Goal: Task Accomplishment & Management: Use online tool/utility

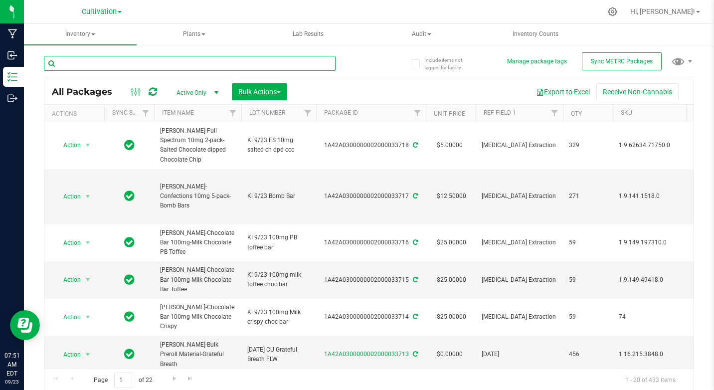
drag, startPoint x: 0, startPoint y: 0, endPoint x: 89, endPoint y: 61, distance: 108.3
click at [89, 61] on input "text" at bounding box center [190, 63] width 292 height 15
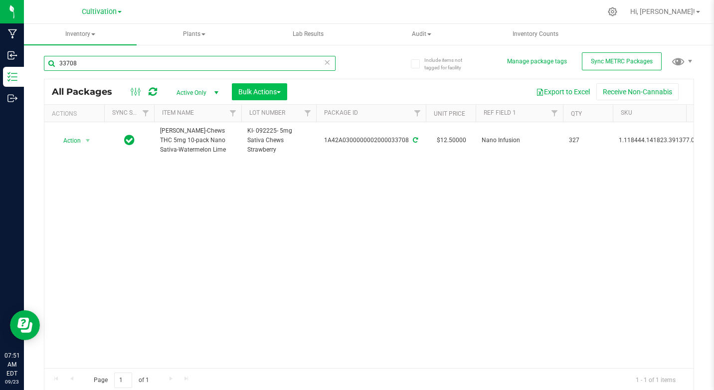
type input "33708"
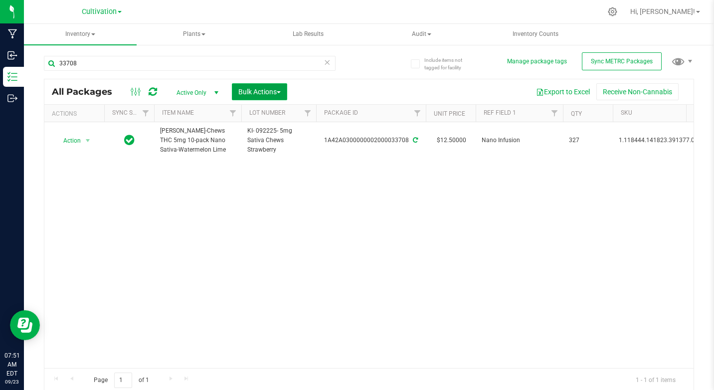
click at [248, 95] on span "Bulk Actions" at bounding box center [259, 92] width 42 height 8
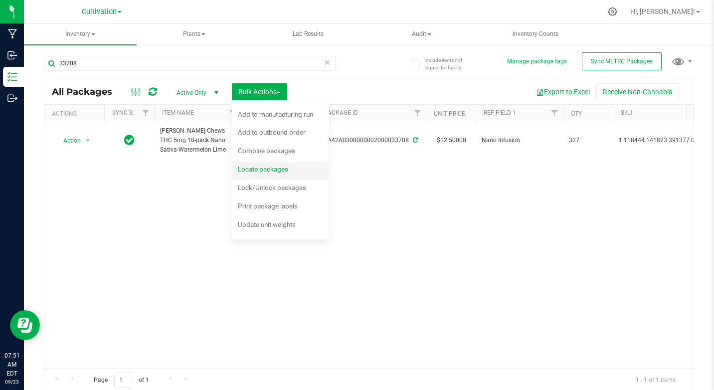
click at [261, 169] on span "Locate packages" at bounding box center [263, 169] width 50 height 8
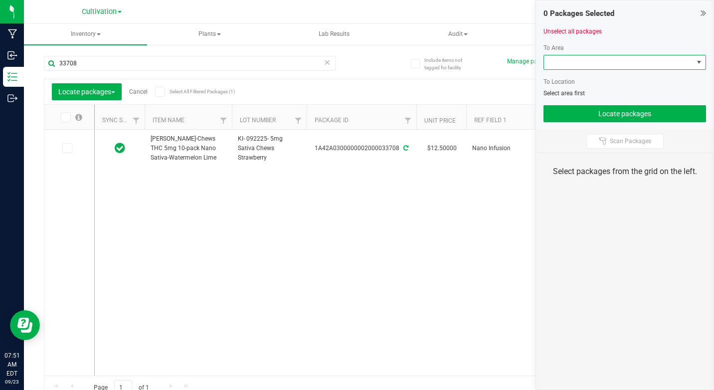
click at [698, 61] on span at bounding box center [699, 62] width 8 height 8
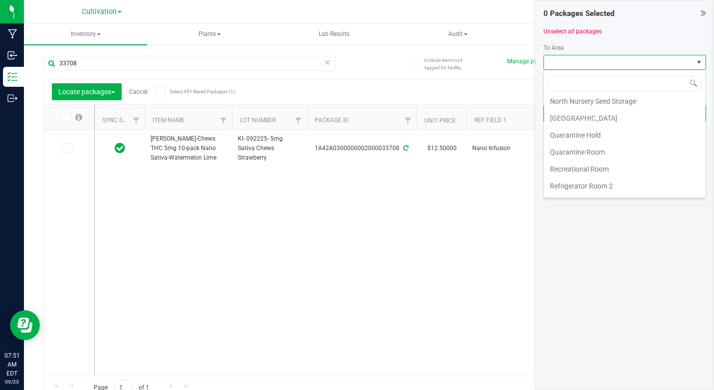
scroll to position [219, 0]
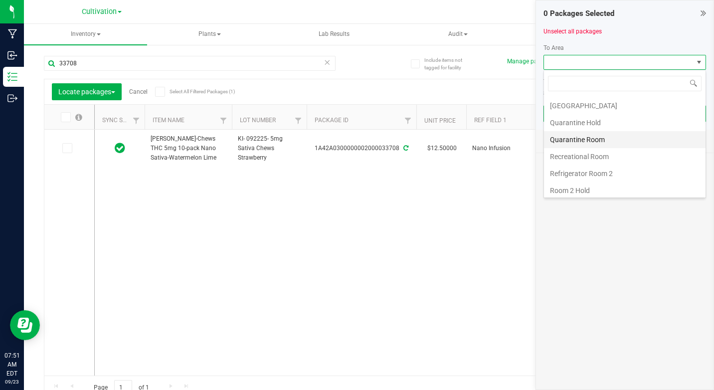
click at [586, 141] on li "Quarantine Room" at bounding box center [625, 139] width 162 height 17
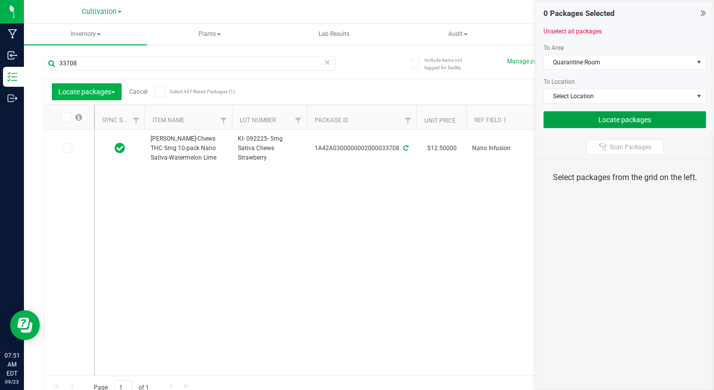
click at [613, 119] on button "Locate packages" at bounding box center [624, 119] width 163 height 17
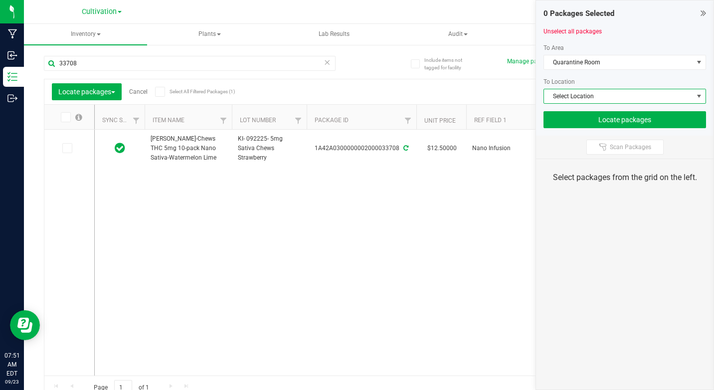
click at [699, 97] on span at bounding box center [699, 96] width 8 height 8
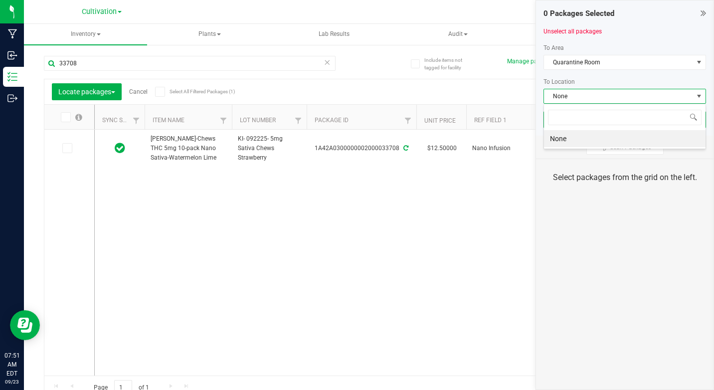
scroll to position [15, 163]
click at [67, 148] on icon at bounding box center [66, 148] width 6 height 0
click at [0, 0] on input "checkbox" at bounding box center [0, 0] width 0 height 0
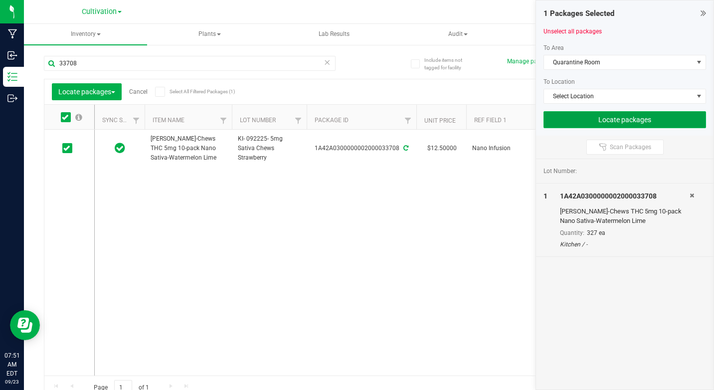
click at [645, 118] on button "Locate packages" at bounding box center [624, 119] width 163 height 17
